Goal: Find specific page/section: Find specific page/section

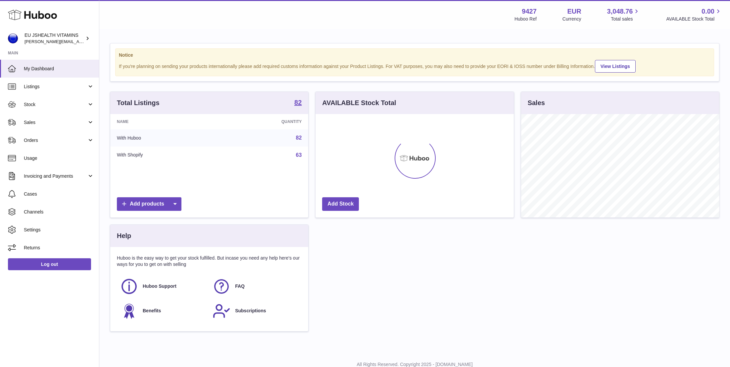
scroll to position [103, 198]
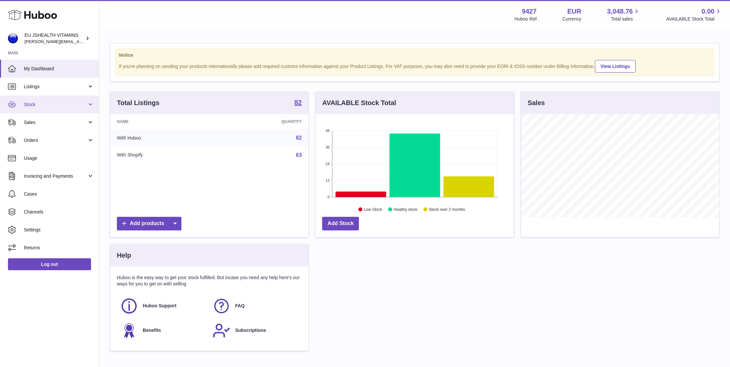
click at [75, 109] on link "Stock" at bounding box center [49, 104] width 99 height 18
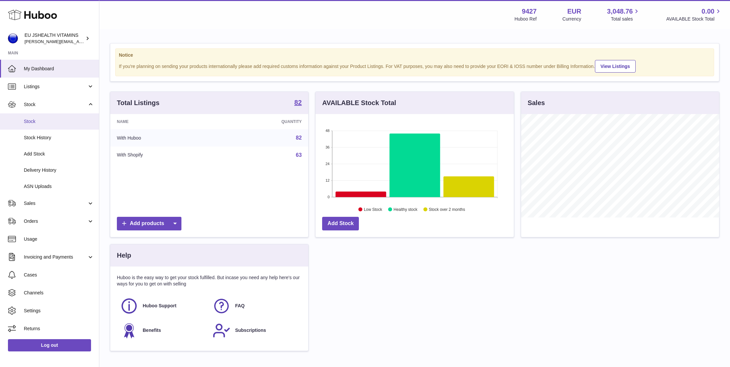
click at [72, 119] on span "Stock" at bounding box center [59, 121] width 70 height 6
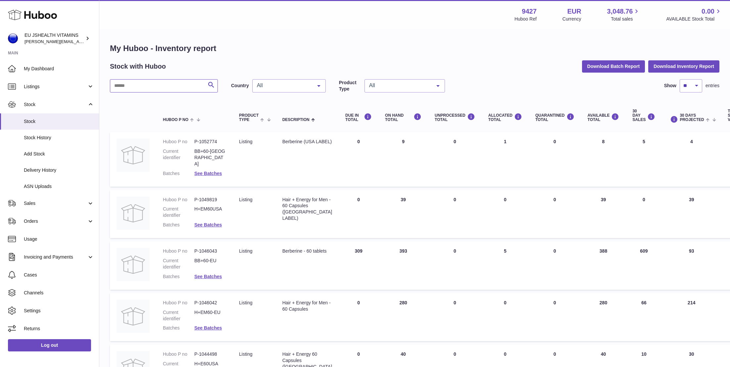
click at [163, 89] on input "text" at bounding box center [164, 85] width 108 height 13
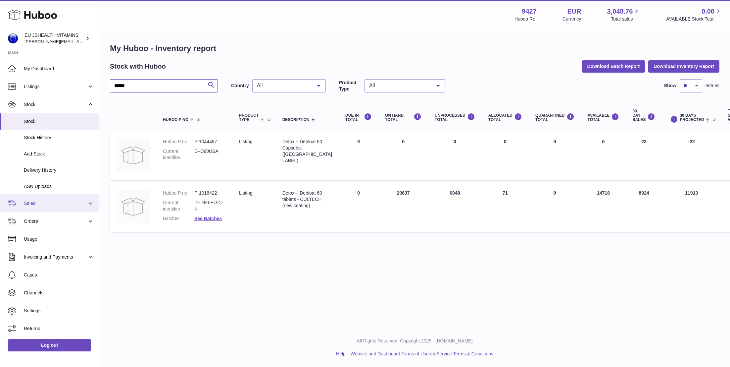
type input "*****"
click at [46, 200] on span "Sales" at bounding box center [55, 203] width 63 height 6
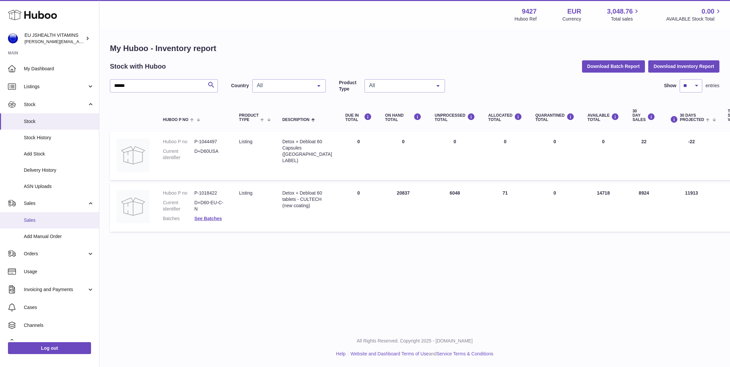
click at [47, 218] on span "Sales" at bounding box center [59, 220] width 70 height 6
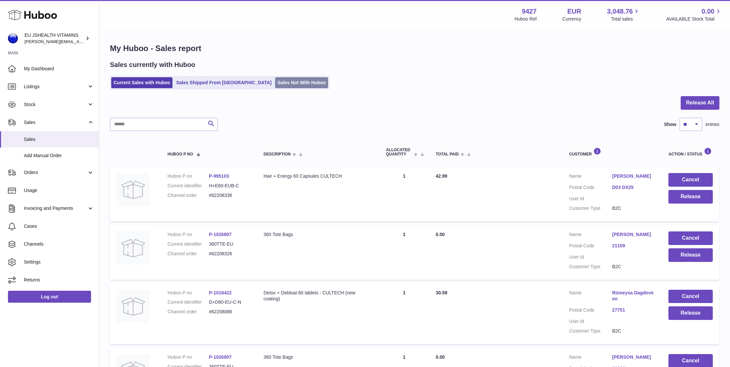
click at [275, 80] on link "Sales Not With Huboo" at bounding box center [301, 82] width 53 height 11
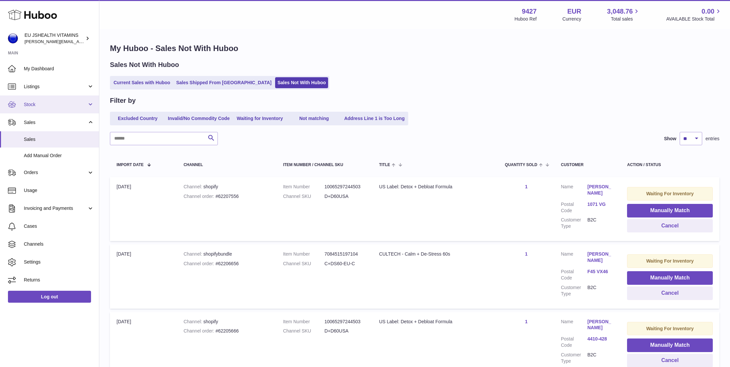
click at [43, 99] on link "Stock" at bounding box center [49, 104] width 99 height 18
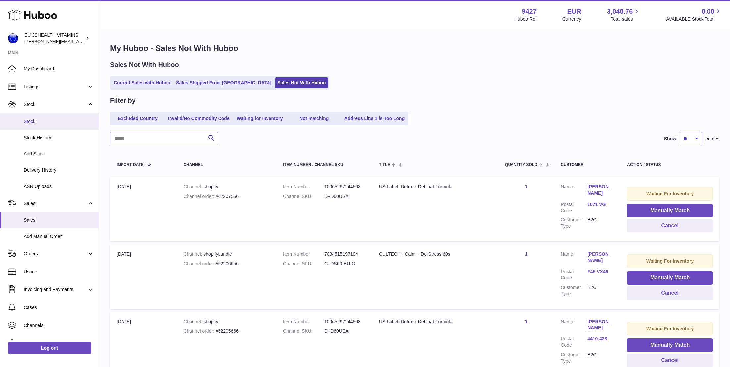
click at [43, 123] on span "Stock" at bounding box center [59, 121] width 70 height 6
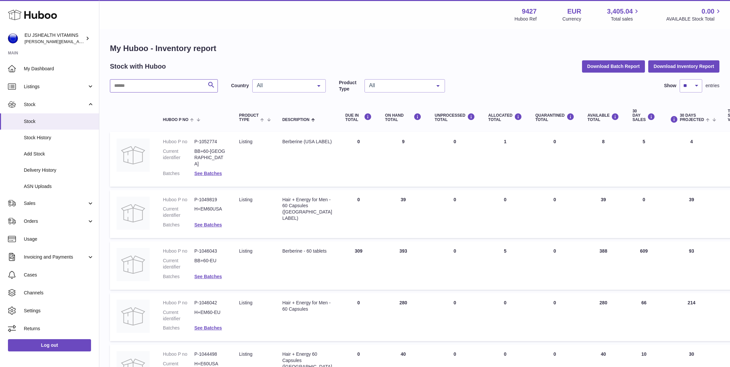
click at [159, 88] on input "text" at bounding box center [164, 85] width 108 height 13
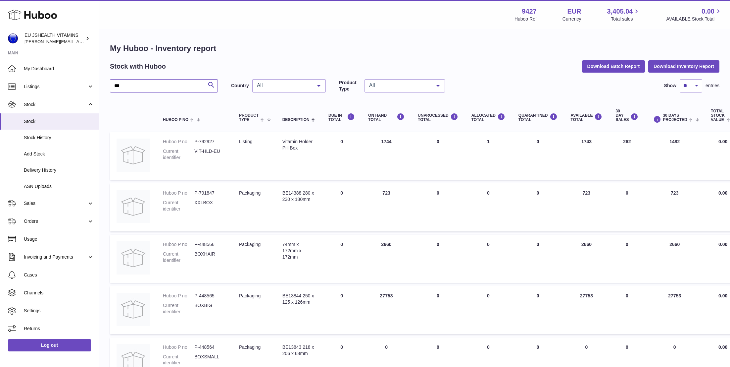
type input "***"
click at [81, 346] on link "Log out" at bounding box center [49, 345] width 83 height 12
